Goal: Navigation & Orientation: Find specific page/section

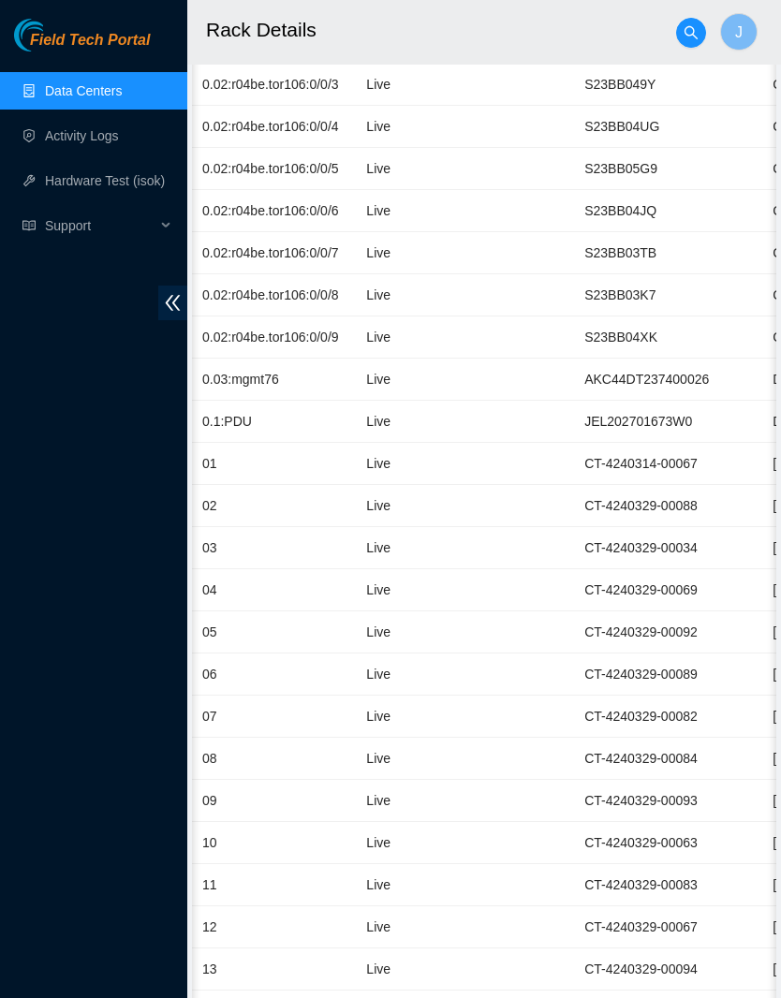
scroll to position [0, 765]
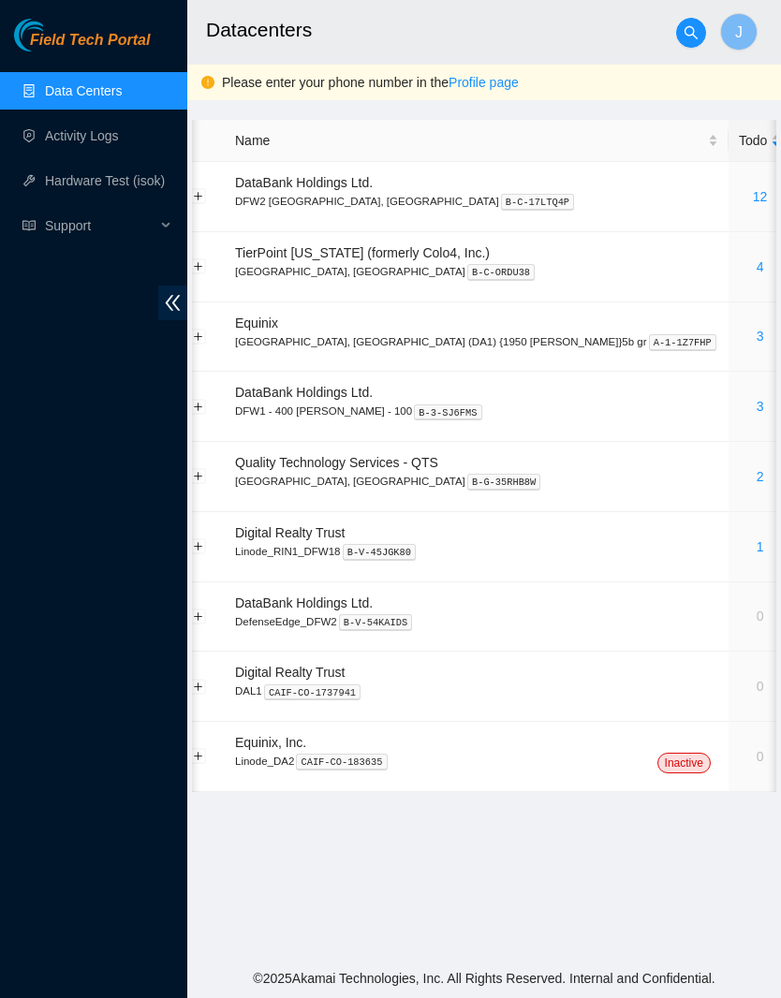
scroll to position [0, 11]
click at [757, 272] on link "4" at bounding box center [760, 266] width 7 height 15
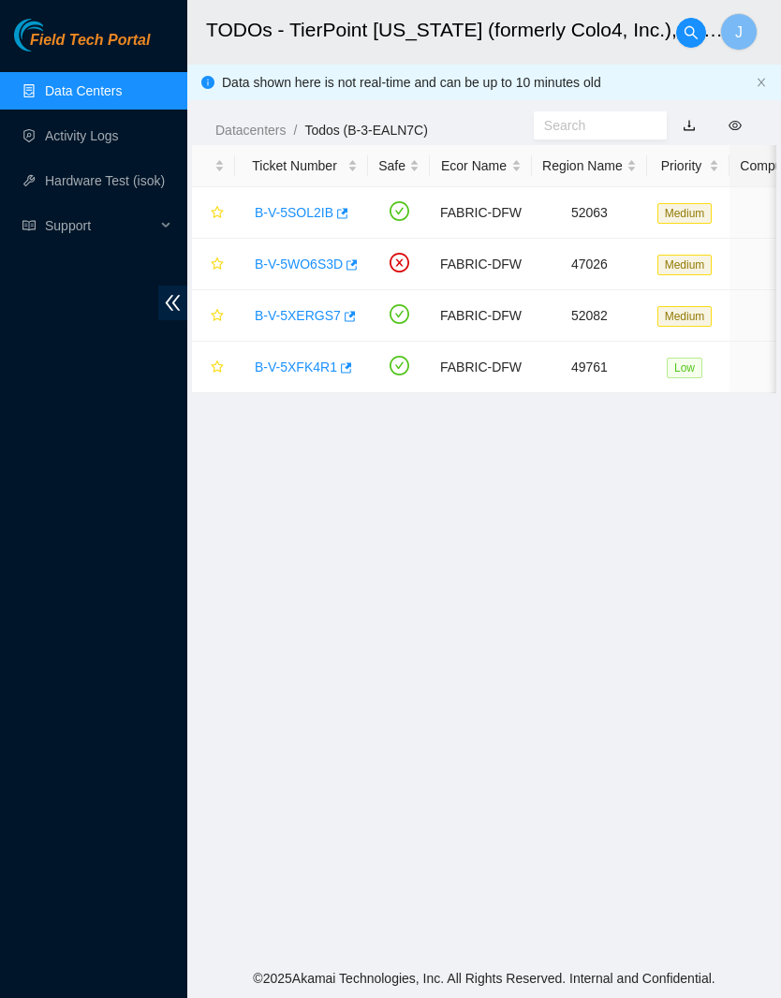
click at [107, 95] on link "Data Centers" at bounding box center [83, 90] width 77 height 15
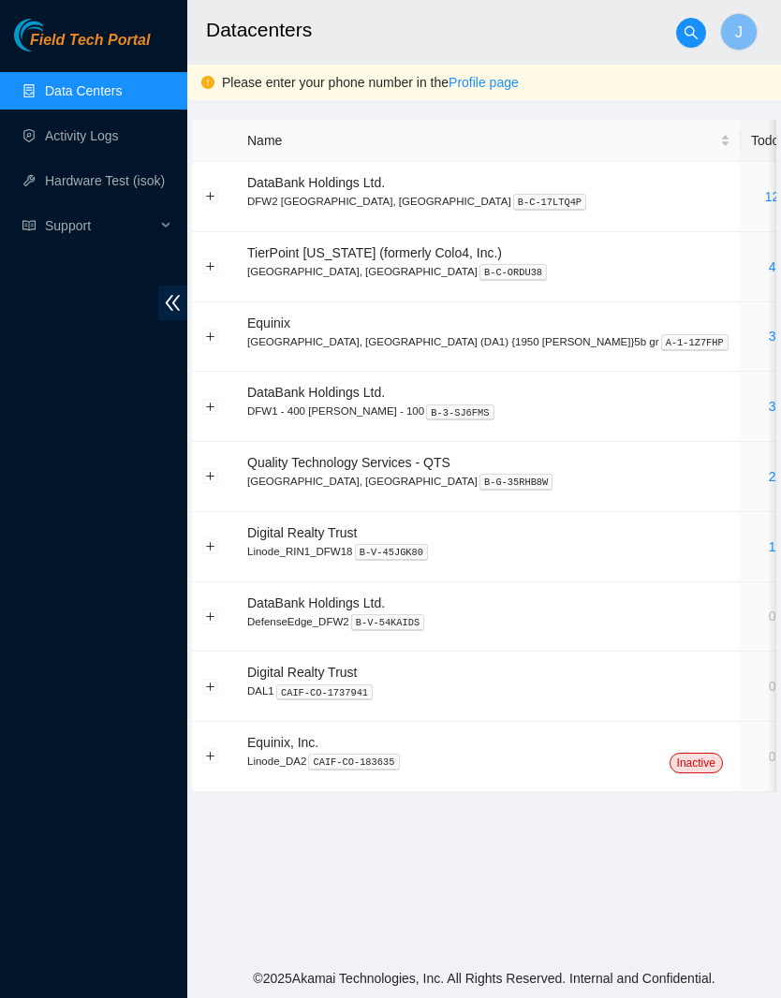
click at [741, 488] on td "2" at bounding box center [772, 477] width 63 height 70
click at [751, 481] on div "2" at bounding box center [772, 476] width 42 height 21
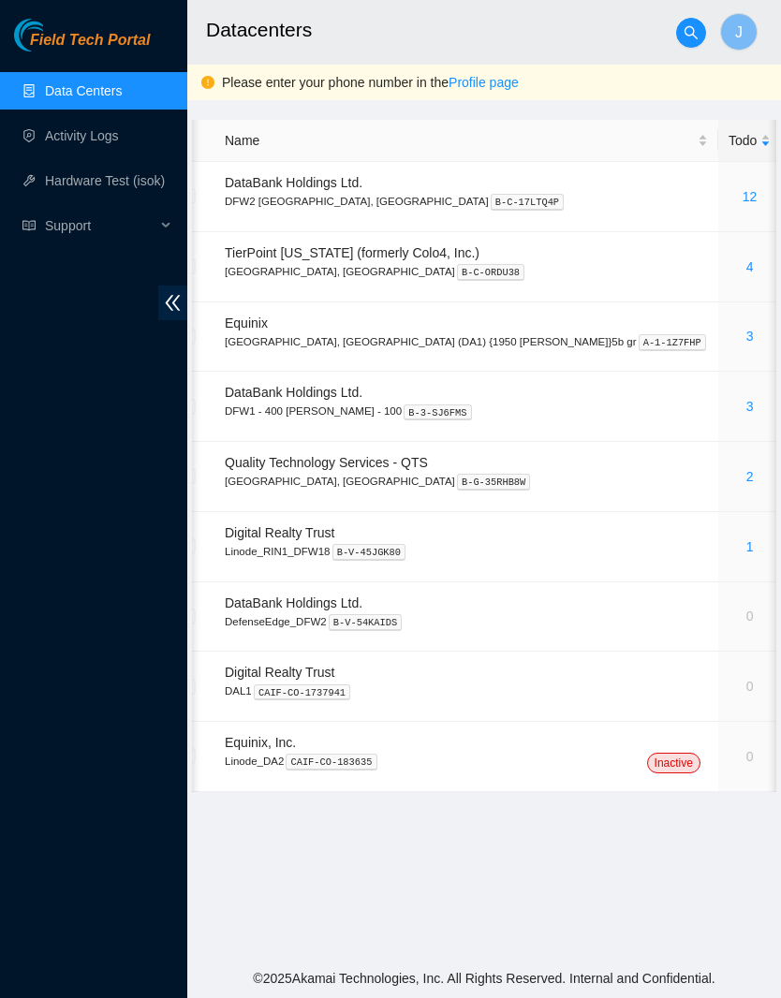
scroll to position [0, 21]
click at [730, 199] on div "12" at bounding box center [751, 196] width 42 height 21
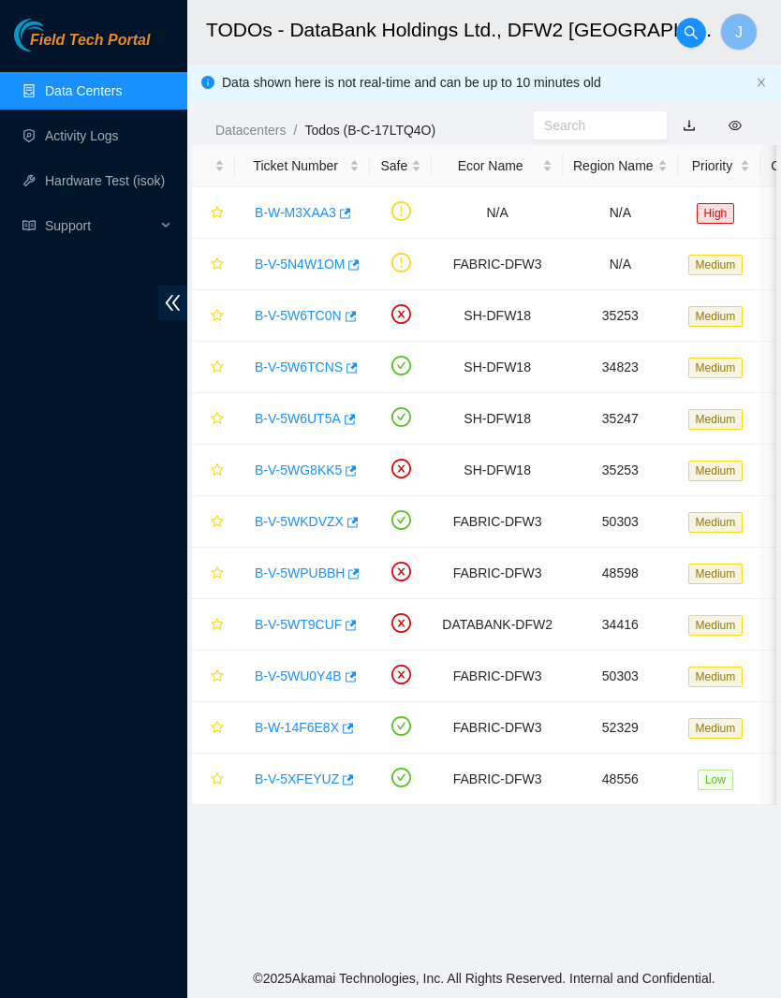
click at [108, 56] on link "Field Tech Portal" at bounding box center [82, 46] width 136 height 24
